Goal: Information Seeking & Learning: Find specific page/section

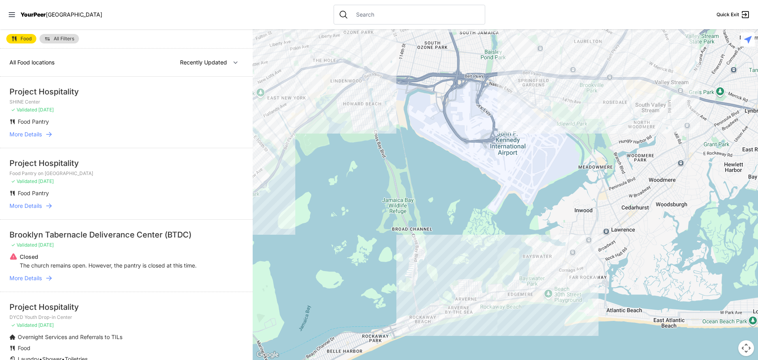
select select "nearby"
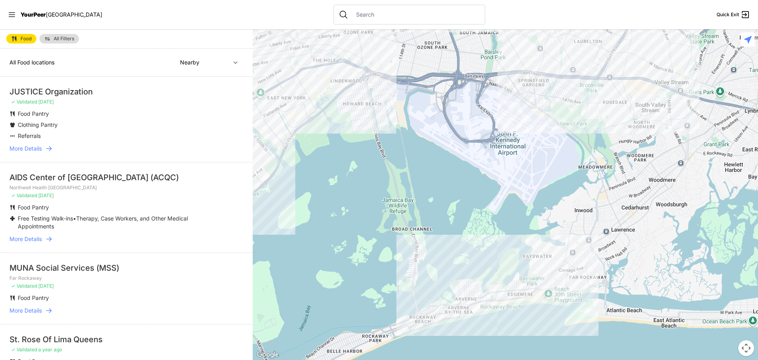
click at [40, 307] on span "More Details" at bounding box center [25, 310] width 32 height 8
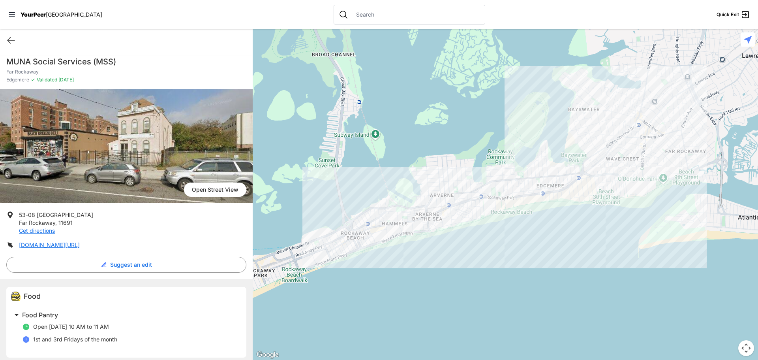
scroll to position [6, 0]
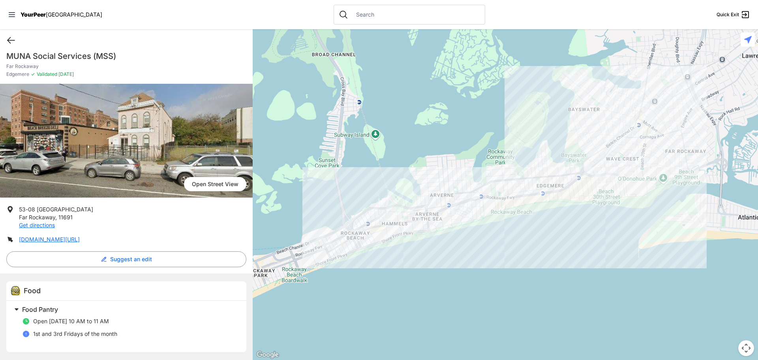
click at [8, 41] on icon at bounding box center [11, 41] width 7 height 6
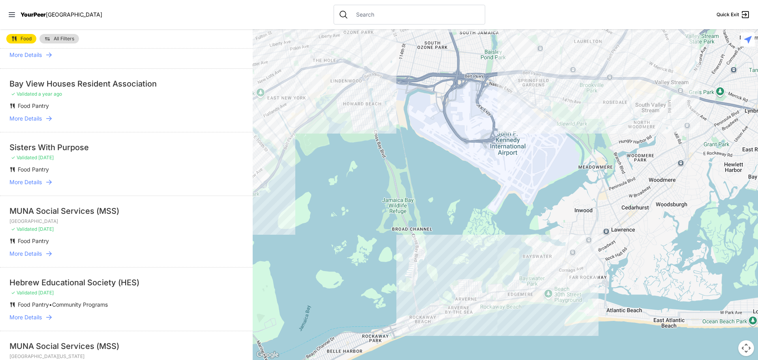
scroll to position [671, 0]
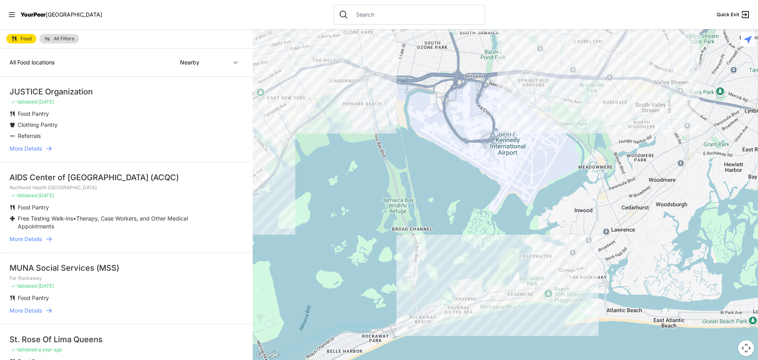
select select "recentlyUpdated"
